Goal: Information Seeking & Learning: Learn about a topic

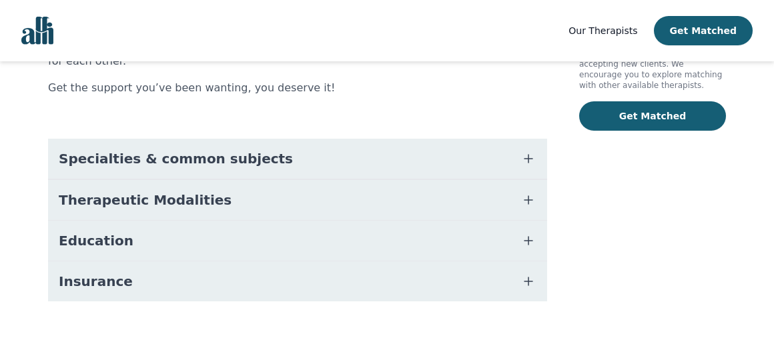
scroll to position [303, 0]
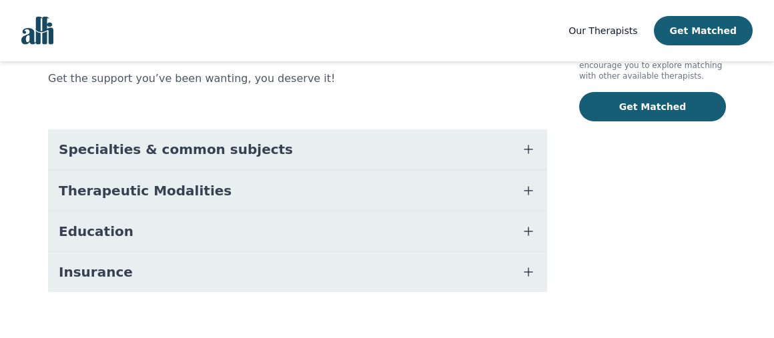
click at [351, 139] on button "Specialties & common subjects" at bounding box center [297, 149] width 499 height 40
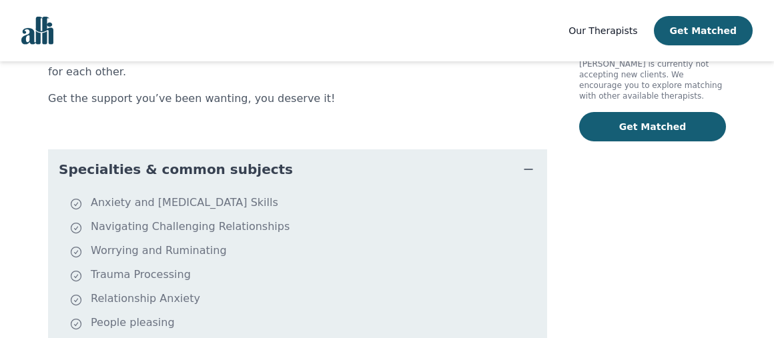
scroll to position [276, 0]
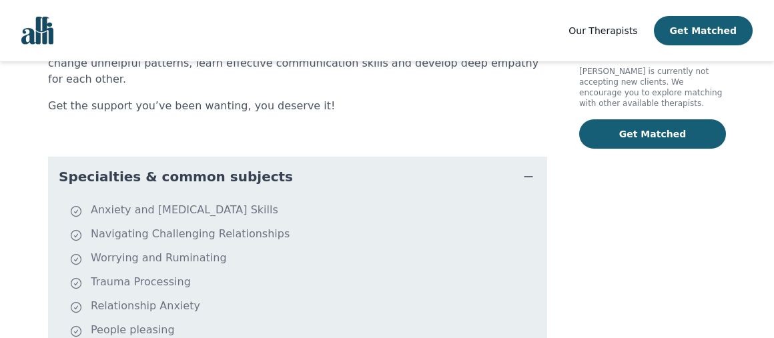
click at [531, 169] on icon "button" at bounding box center [528, 177] width 16 height 16
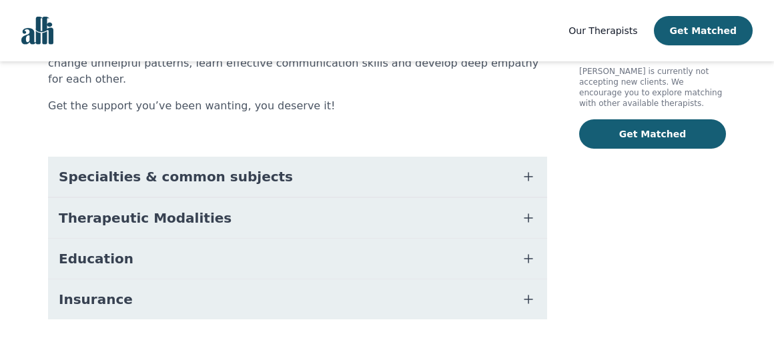
click at [511, 201] on button "Therapeutic Modalities" at bounding box center [297, 218] width 499 height 40
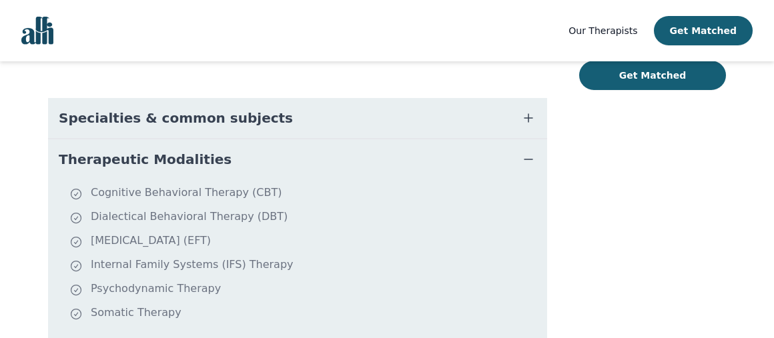
scroll to position [316, 0]
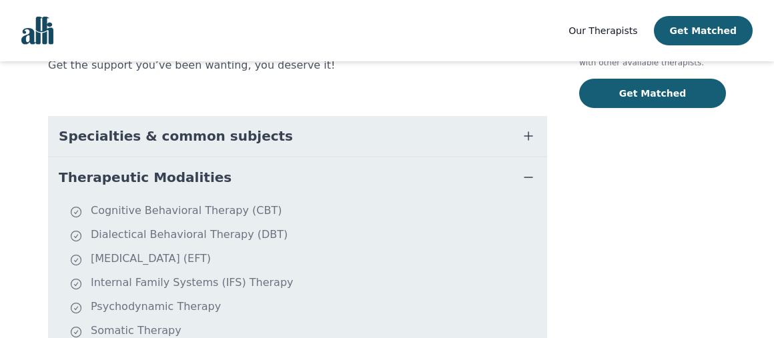
click at [529, 128] on icon "button" at bounding box center [528, 136] width 16 height 16
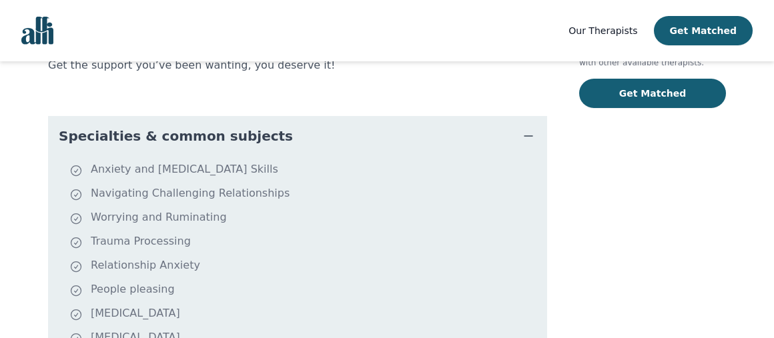
click at [529, 128] on icon "button" at bounding box center [528, 136] width 16 height 16
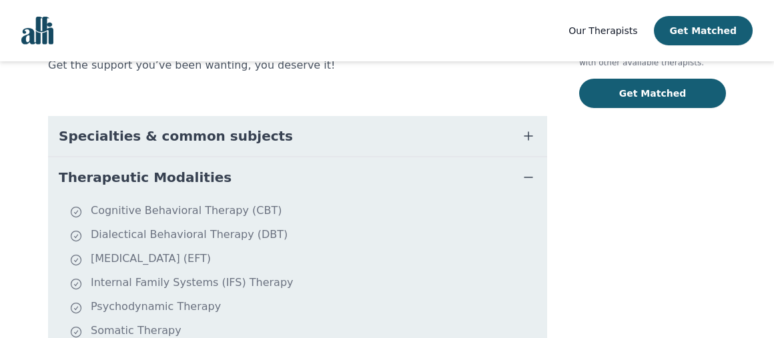
click at [526, 177] on icon "button" at bounding box center [528, 177] width 8 height 0
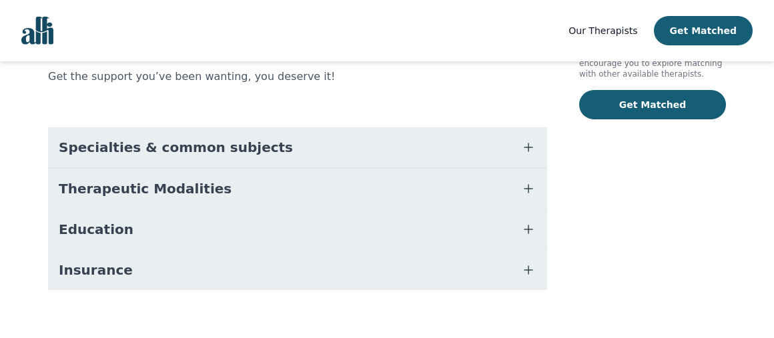
click at [528, 222] on icon "button" at bounding box center [528, 230] width 16 height 16
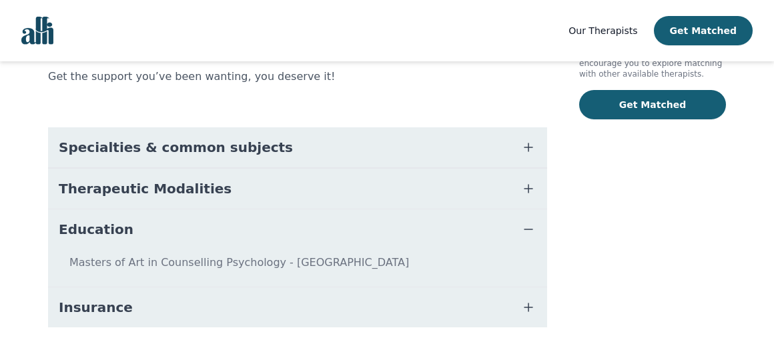
click at [528, 222] on icon "button" at bounding box center [528, 230] width 16 height 16
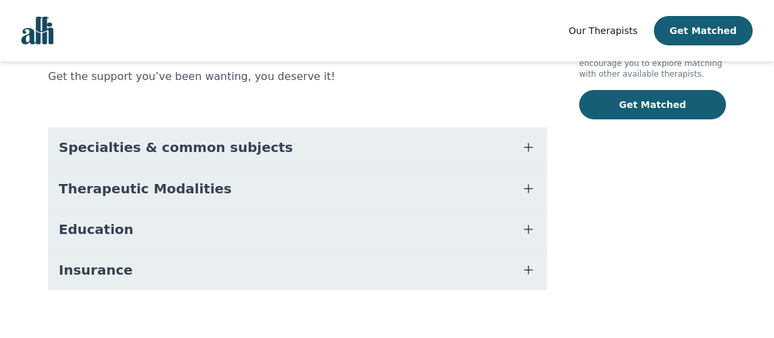
click at [526, 262] on icon "button" at bounding box center [528, 270] width 16 height 16
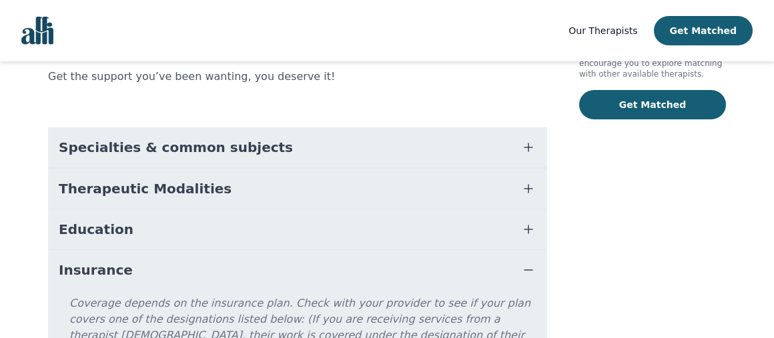
click at [526, 262] on icon "button" at bounding box center [528, 270] width 16 height 16
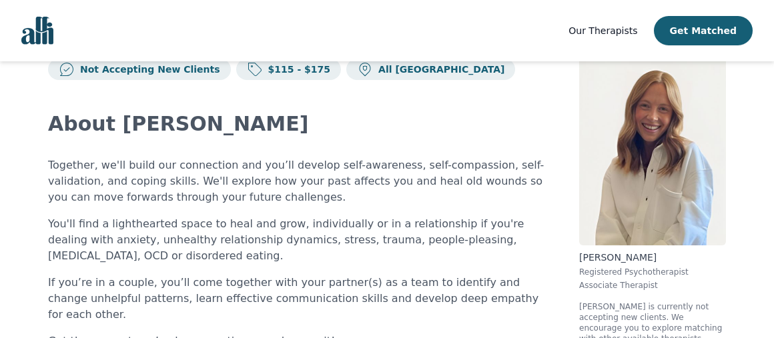
scroll to position [0, 0]
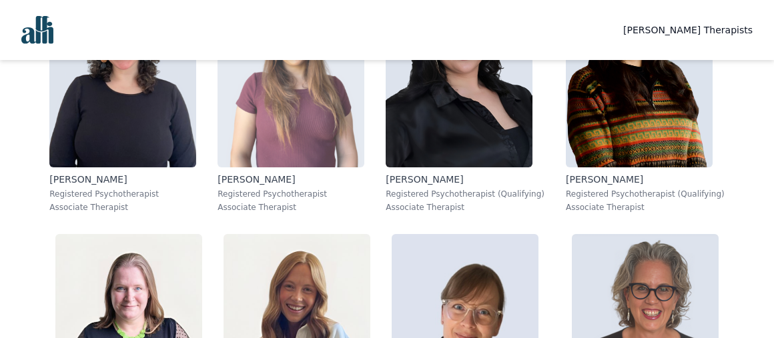
scroll to position [549, 0]
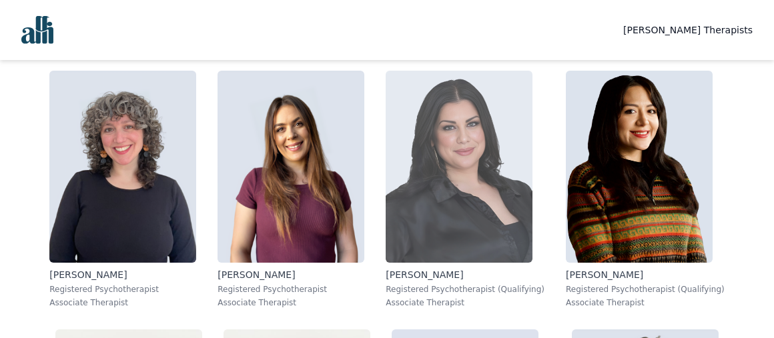
click at [386, 139] on img at bounding box center [459, 167] width 147 height 192
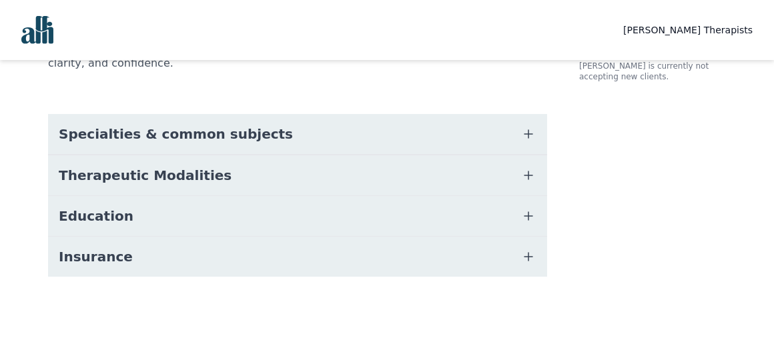
scroll to position [293, 0]
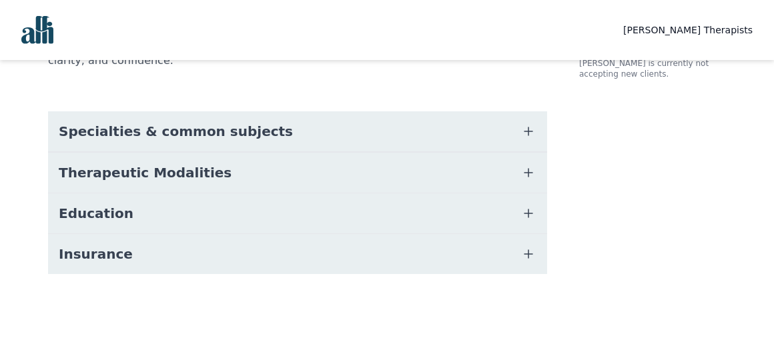
click at [306, 138] on button "Specialties & common subjects" at bounding box center [297, 131] width 499 height 40
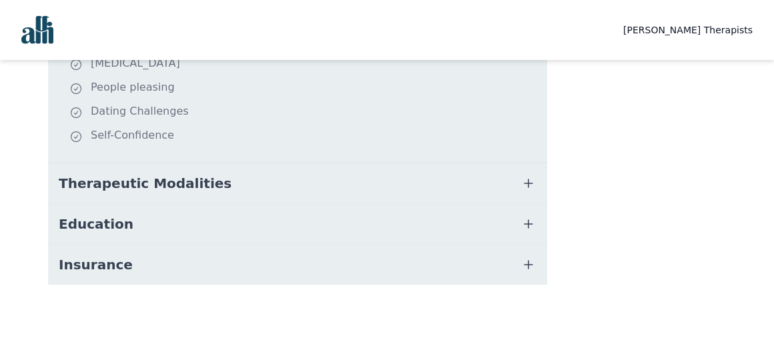
scroll to position [543, 0]
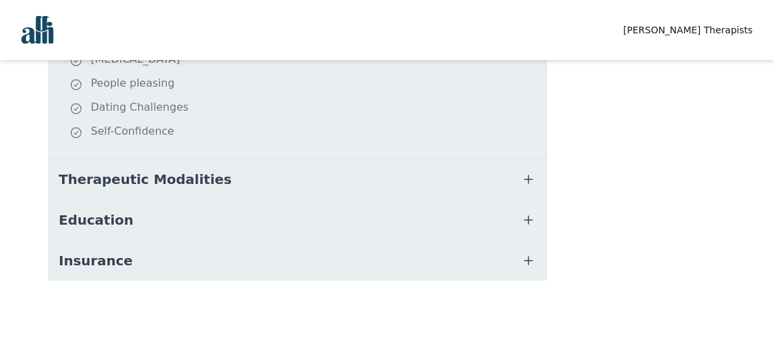
click at [316, 186] on button "Therapeutic Modalities" at bounding box center [297, 179] width 499 height 40
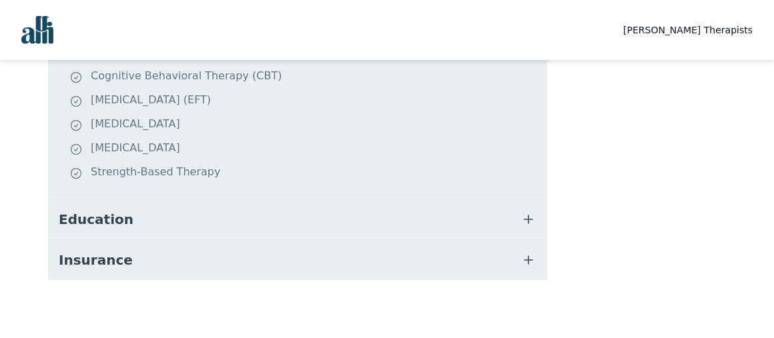
scroll to position [705, 0]
click at [318, 216] on button "Education" at bounding box center [297, 218] width 499 height 40
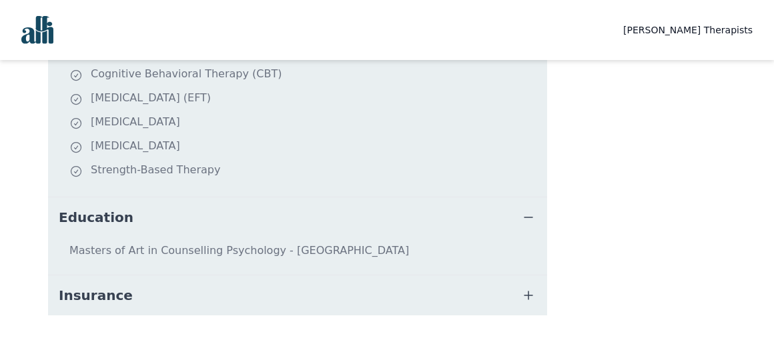
click at [318, 216] on button "Education" at bounding box center [297, 218] width 499 height 40
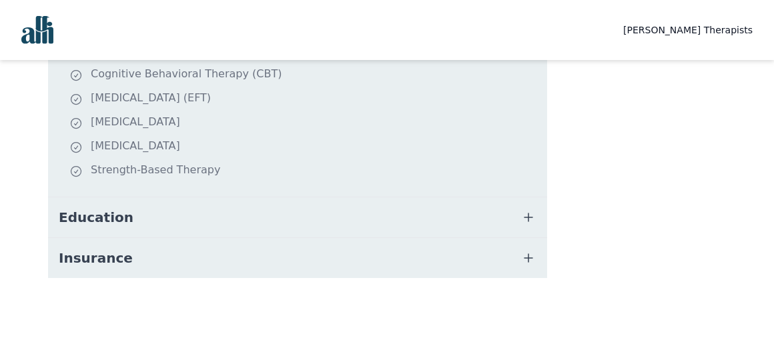
click at [317, 255] on button "Insurance" at bounding box center [297, 258] width 499 height 40
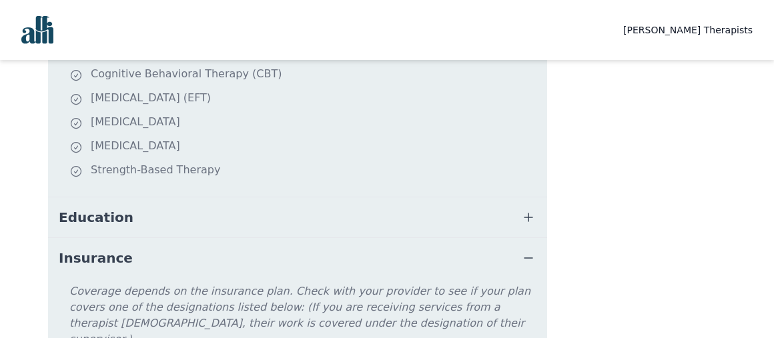
click at [317, 255] on button "Insurance" at bounding box center [297, 258] width 499 height 40
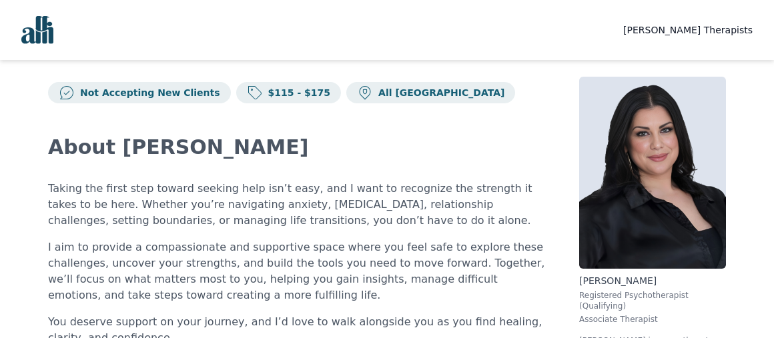
scroll to position [0, 0]
